Goal: Find specific page/section: Find specific page/section

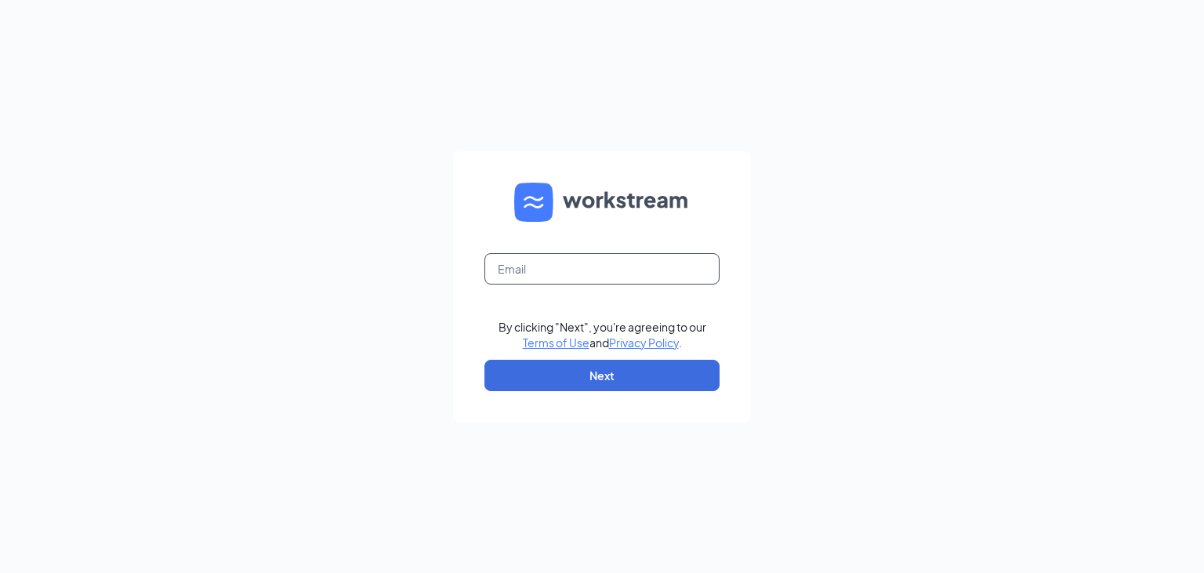
click at [589, 270] on input "text" at bounding box center [601, 268] width 235 height 31
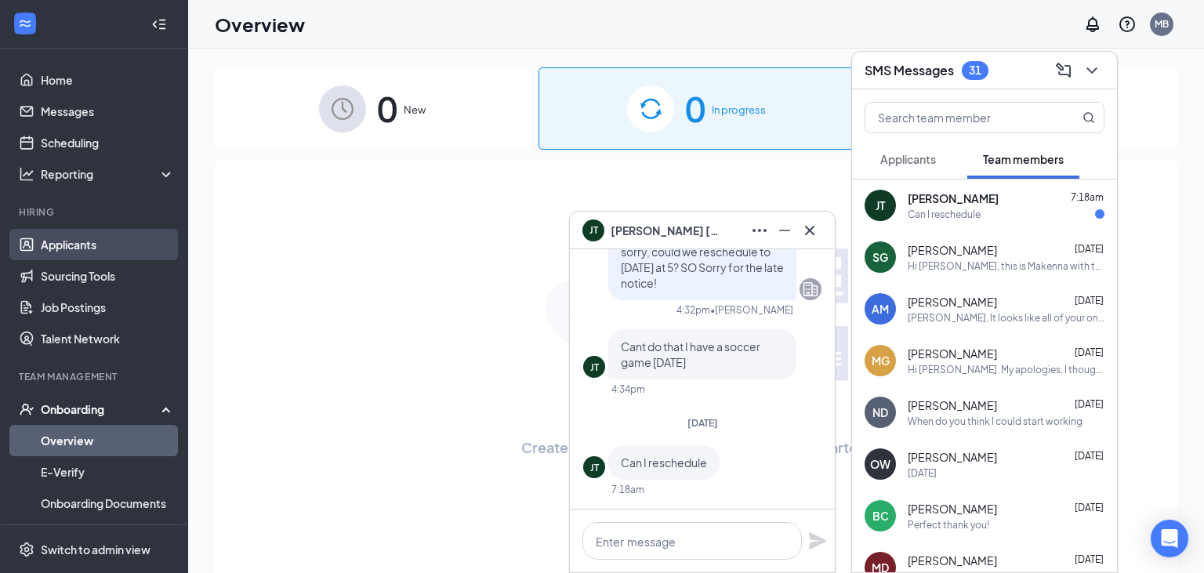
click at [89, 230] on link "Applicants" at bounding box center [108, 244] width 134 height 31
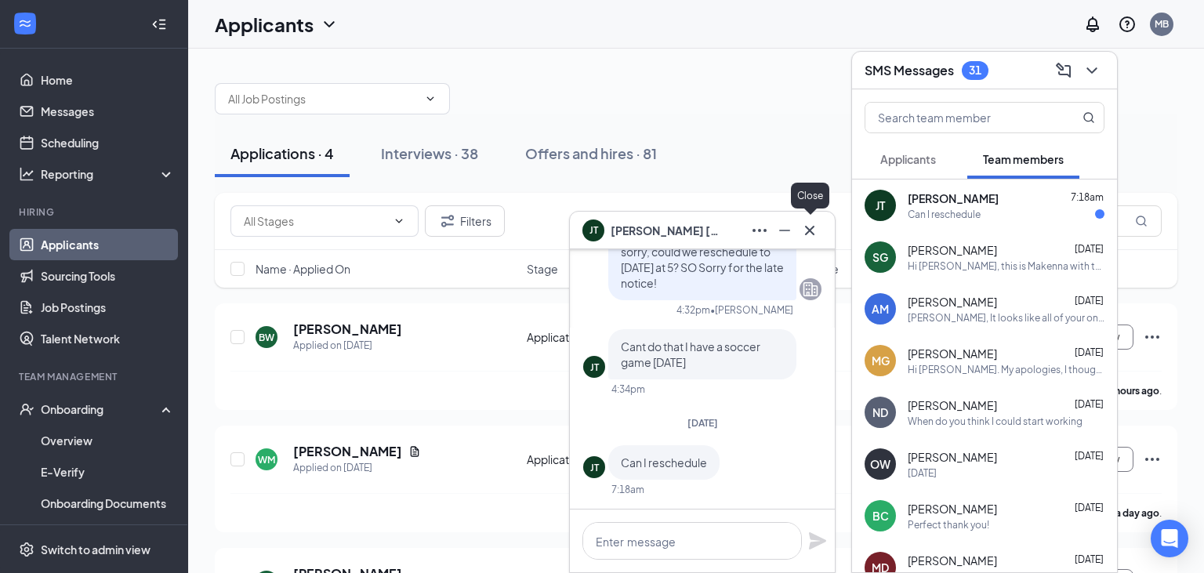
click at [818, 230] on icon "Cross" at bounding box center [809, 230] width 19 height 19
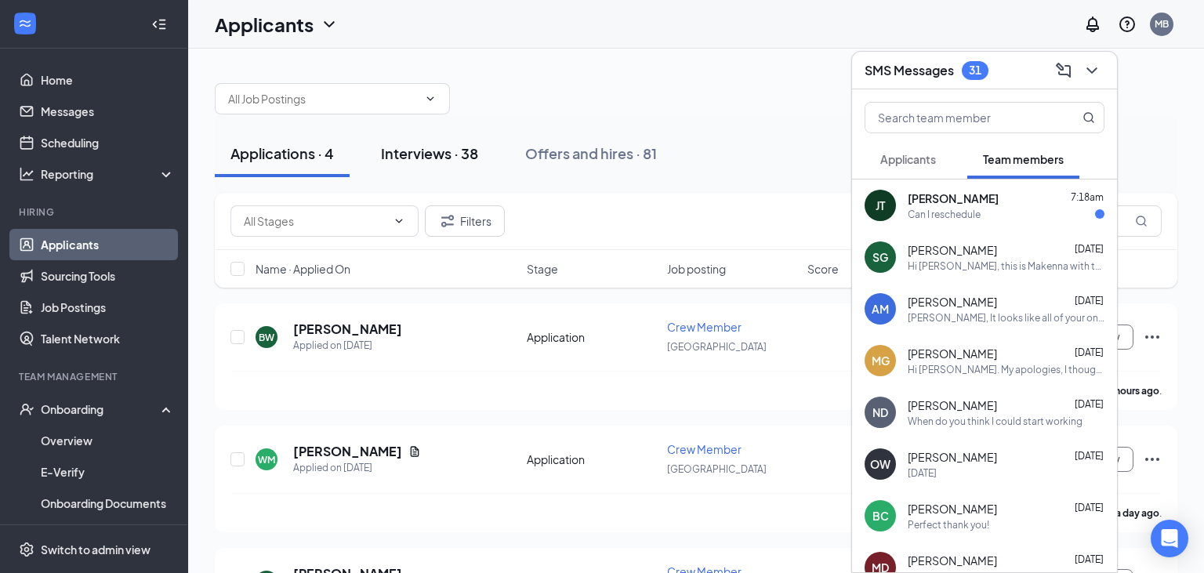
click at [448, 150] on div "Interviews · 38" at bounding box center [429, 153] width 97 height 20
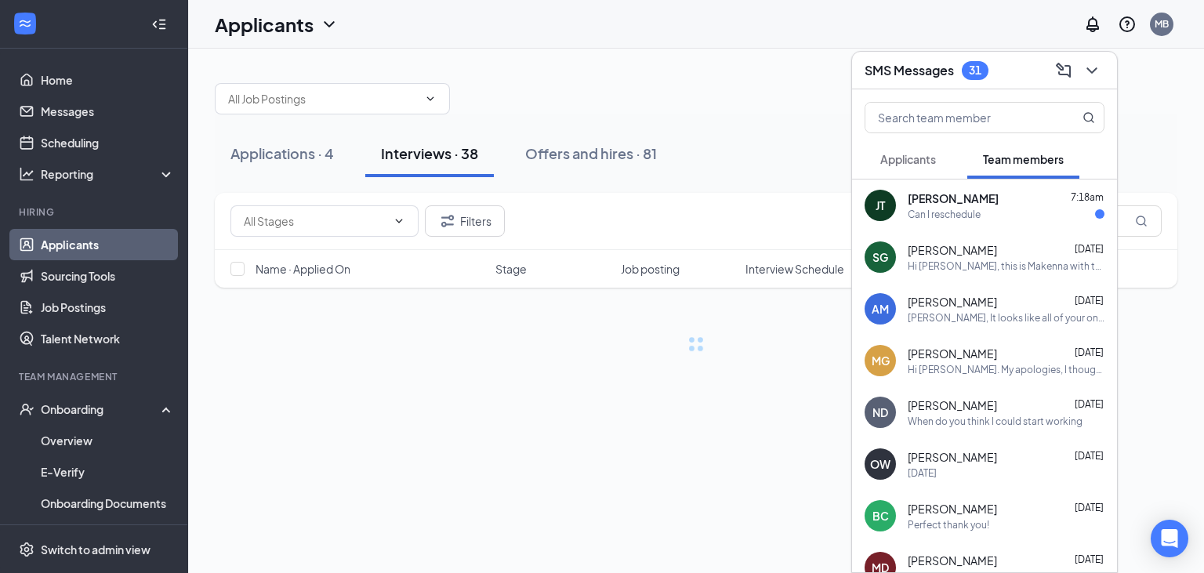
click at [1093, 72] on icon "ChevronDown" at bounding box center [1091, 70] width 10 height 6
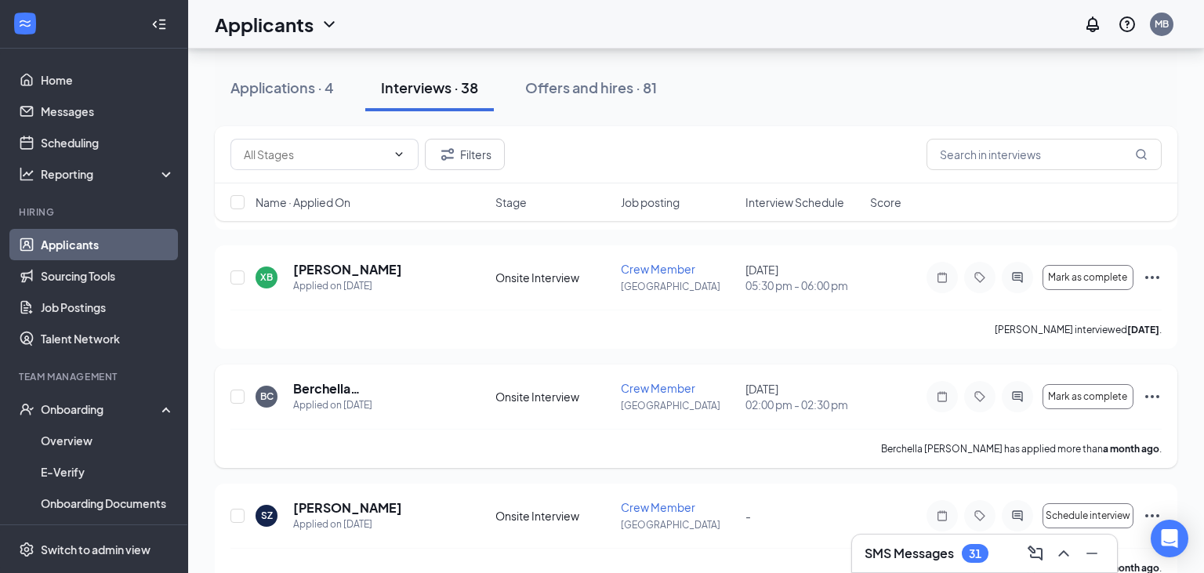
scroll to position [2578, 0]
drag, startPoint x: 803, startPoint y: 424, endPoint x: 813, endPoint y: 563, distance: 139.1
click at [813, 466] on div "BC Berchella [PERSON_NAME] Applied on [DATE] Onsite Interview Crew Member Madis…" at bounding box center [696, 413] width 963 height 103
